Goal: Find specific page/section: Find specific page/section

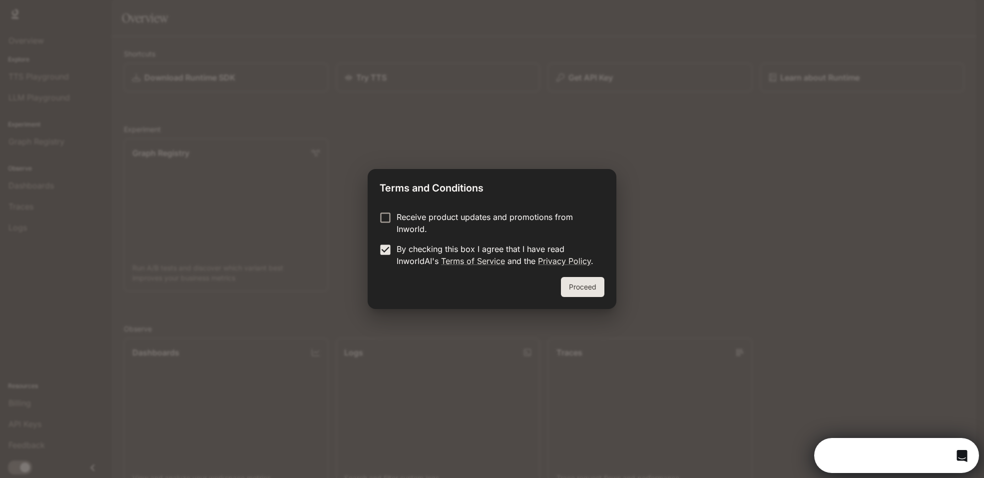
click at [576, 286] on button "Proceed" at bounding box center [582, 287] width 43 height 20
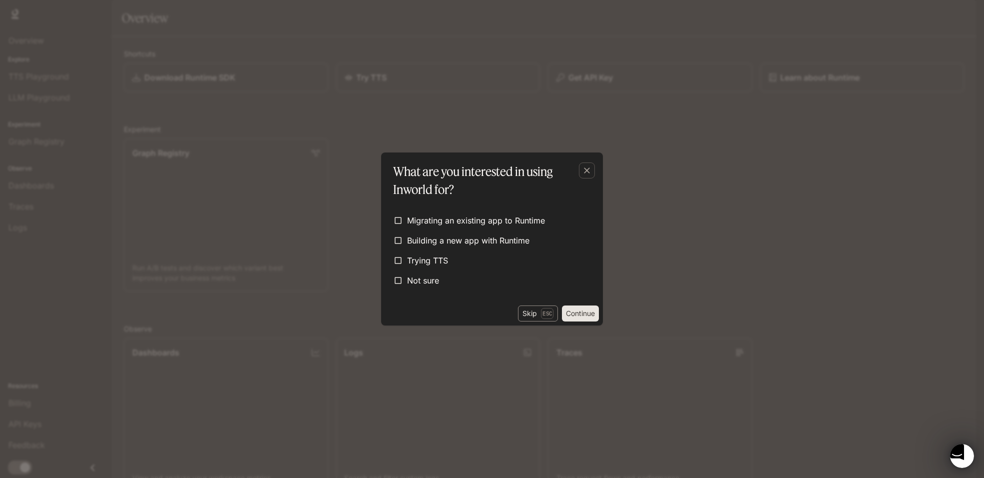
click at [546, 313] on p "Esc" at bounding box center [547, 313] width 12 height 11
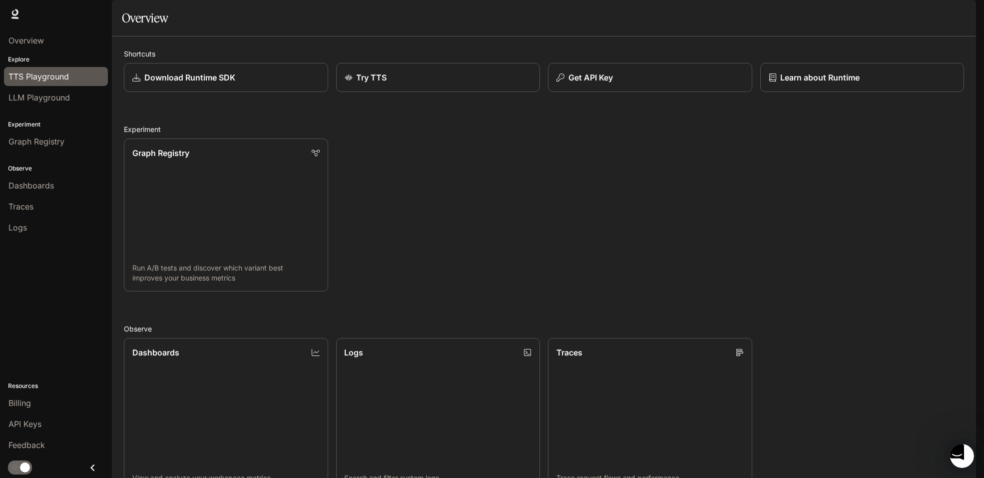
click at [43, 81] on span "TTS Playground" at bounding box center [38, 76] width 60 height 12
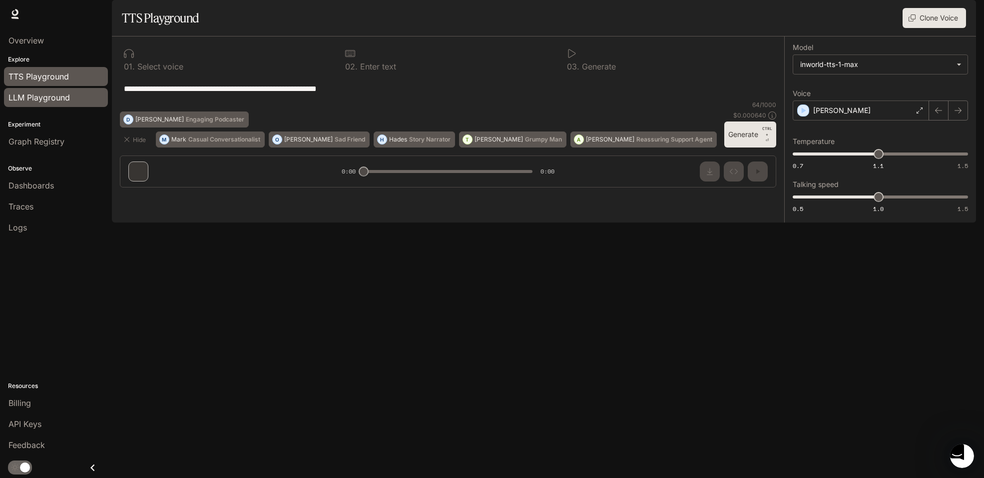
click at [41, 94] on span "LLM Playground" at bounding box center [38, 97] width 61 height 12
